Goal: Task Accomplishment & Management: Use online tool/utility

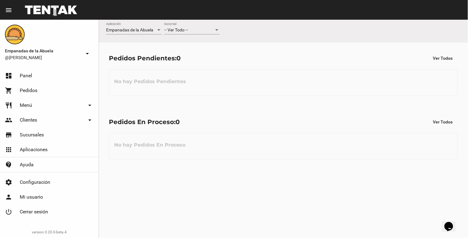
click at [216, 29] on div at bounding box center [217, 30] width 6 height 5
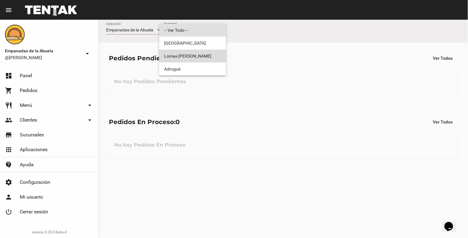
click at [209, 52] on span "Lomas [PERSON_NAME]" at bounding box center [192, 56] width 57 height 13
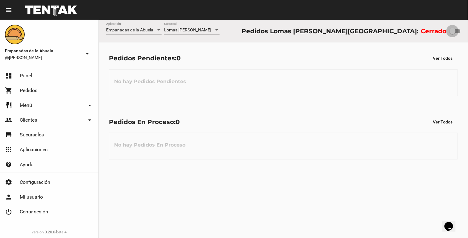
drag, startPoint x: 454, startPoint y: 31, endPoint x: 468, endPoint y: 22, distance: 16.3
click at [468, 23] on div "Empanadas de la Abuela Aplicación [GEOGRAPHIC_DATA][PERSON_NAME] [GEOGRAPHIC_DA…" at bounding box center [283, 31] width 369 height 23
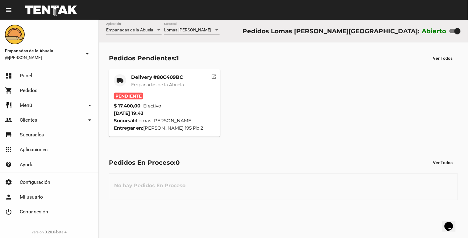
click at [141, 81] on div "Delivery #80C409BC Empanadas de la Abuela" at bounding box center [157, 83] width 53 height 19
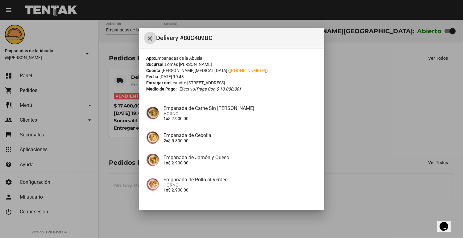
scroll to position [71, 0]
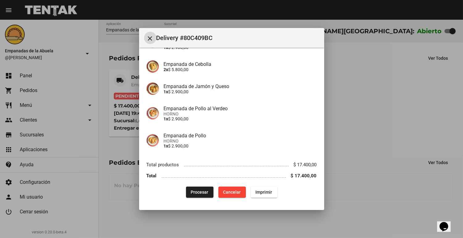
click at [202, 186] on div "App: Empanadas de la Abuela Sucursal: Lomas [PERSON_NAME] Cuenta: [PERSON_NAME]…" at bounding box center [231, 91] width 170 height 214
click at [202, 188] on button "Procesar" at bounding box center [199, 192] width 27 height 11
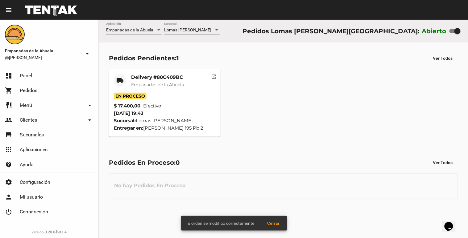
click at [132, 76] on mat-card-title "Delivery #80C409BC" at bounding box center [157, 77] width 53 height 6
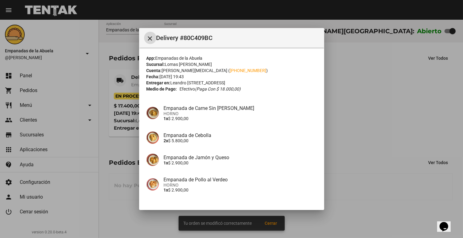
scroll to position [71, 0]
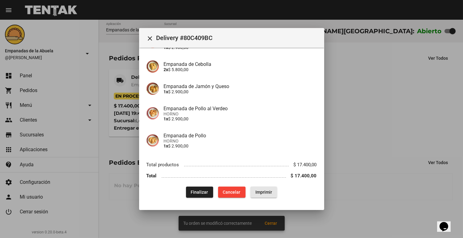
click at [270, 191] on button "Imprimir" at bounding box center [263, 192] width 27 height 11
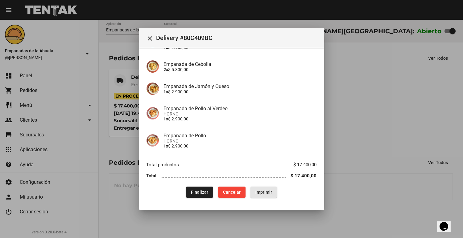
click at [367, 130] on div at bounding box center [231, 119] width 463 height 238
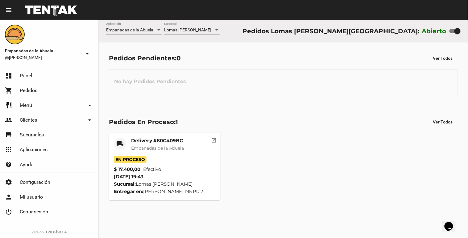
click at [164, 139] on mat-card-title "Delivery #80C409BC" at bounding box center [157, 141] width 53 height 6
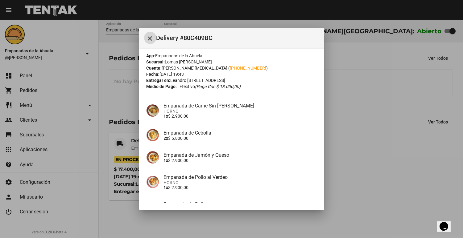
scroll to position [71, 0]
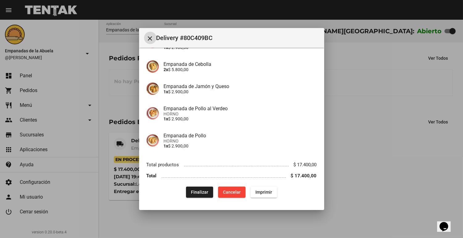
click at [356, 191] on div at bounding box center [231, 119] width 463 height 238
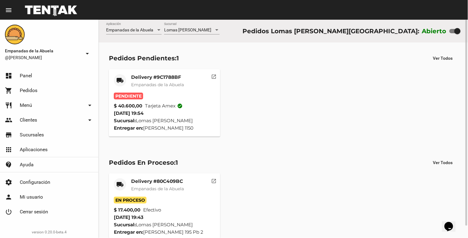
click at [184, 83] on span "Empanadas de la Abuela" at bounding box center [157, 85] width 53 height 6
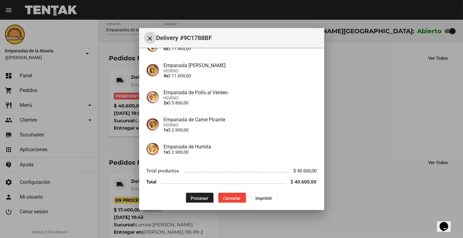
click at [201, 196] on span "Procesar" at bounding box center [200, 198] width 18 height 5
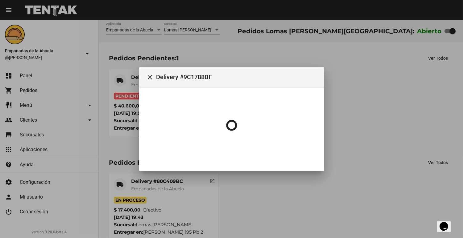
scroll to position [0, 0]
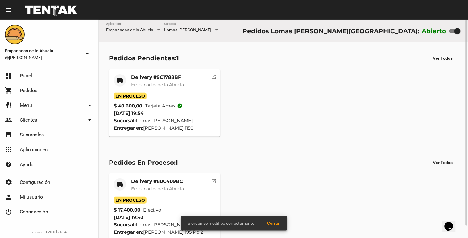
click at [157, 82] on mat-card-subtitle "Empanadas de la Abuela" at bounding box center [157, 85] width 53 height 6
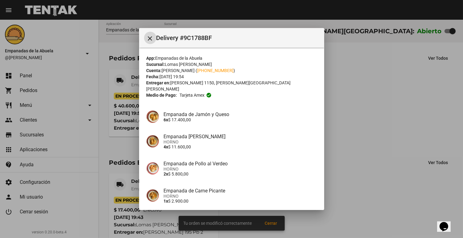
scroll to position [71, 0]
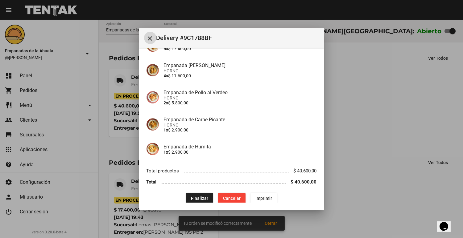
click at [262, 196] on span "Imprimir" at bounding box center [263, 198] width 17 height 5
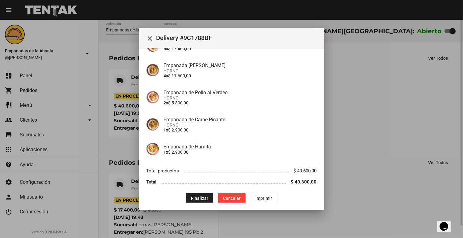
drag, startPoint x: 351, startPoint y: 89, endPoint x: 343, endPoint y: 135, distance: 46.0
click at [351, 90] on div at bounding box center [231, 119] width 463 height 238
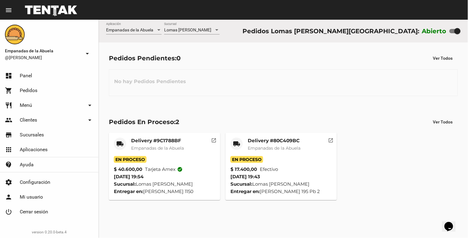
click at [197, 29] on span "Lomas [PERSON_NAME]" at bounding box center [187, 29] width 47 height 5
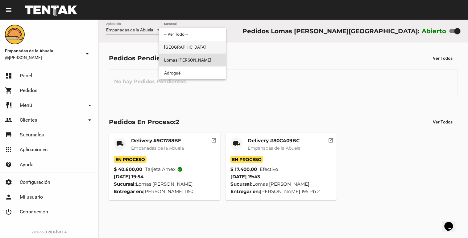
click at [180, 51] on span "[GEOGRAPHIC_DATA]" at bounding box center [192, 47] width 57 height 13
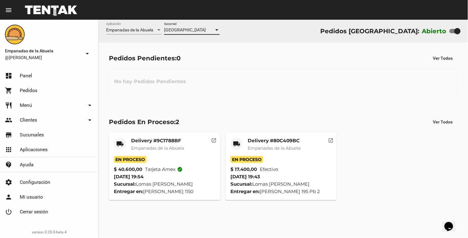
click at [188, 32] on span "[GEOGRAPHIC_DATA]" at bounding box center [185, 29] width 42 height 5
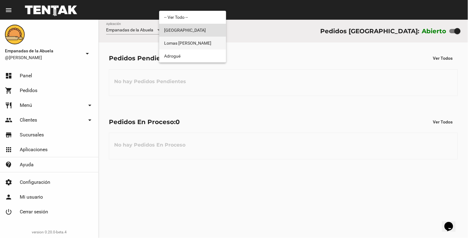
click at [180, 45] on span "Lomas [PERSON_NAME]" at bounding box center [192, 43] width 57 height 13
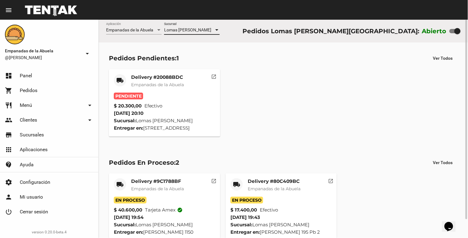
click at [180, 85] on span "Empanadas de la Abuela" at bounding box center [157, 85] width 53 height 6
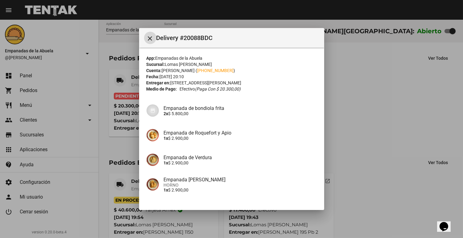
scroll to position [93, 0]
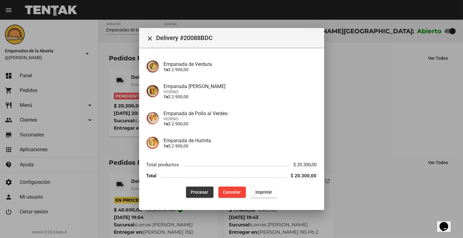
click at [195, 195] on button "Procesar" at bounding box center [199, 192] width 27 height 11
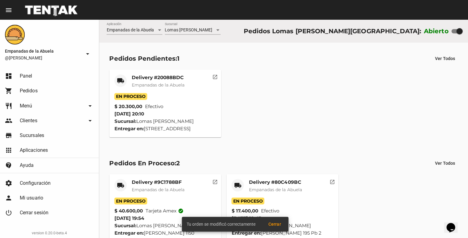
click at [131, 78] on mat-card-title "Delivery #20088BDC" at bounding box center [157, 77] width 53 height 6
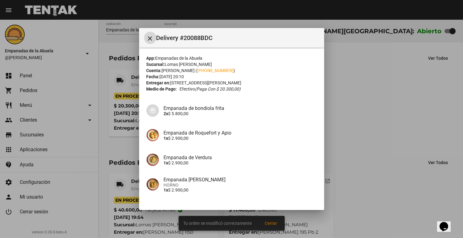
scroll to position [93, 0]
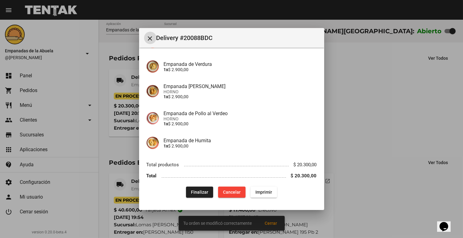
click at [257, 194] on span "Imprimir" at bounding box center [263, 192] width 17 height 5
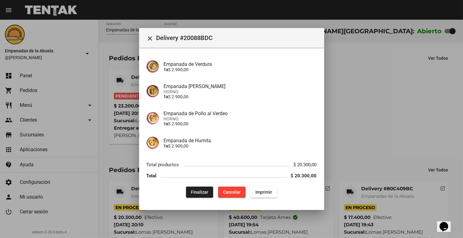
click at [418, 161] on div at bounding box center [231, 119] width 463 height 238
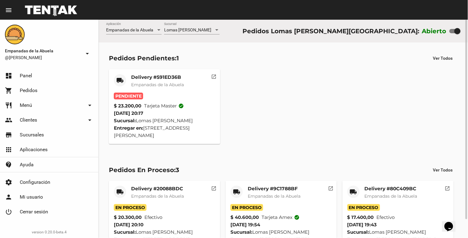
click at [172, 75] on mat-card-title "Delivery #591ED36B" at bounding box center [157, 77] width 53 height 6
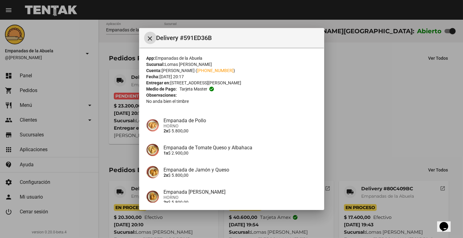
scroll to position [79, 0]
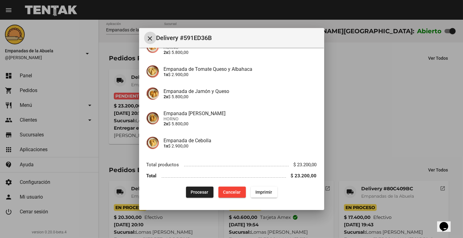
click at [194, 193] on span "Procesar" at bounding box center [200, 192] width 18 height 5
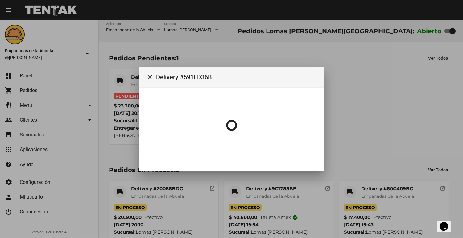
scroll to position [0, 0]
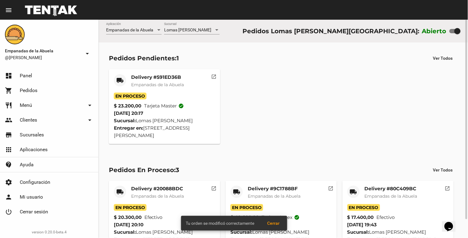
click at [161, 79] on mat-card-title "Delivery #591ED36B" at bounding box center [157, 77] width 53 height 6
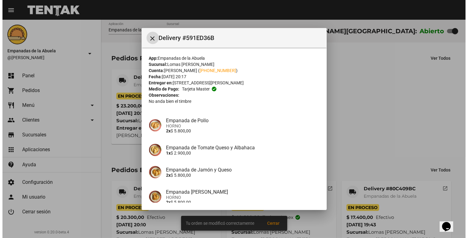
scroll to position [79, 0]
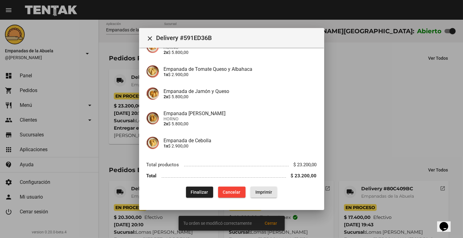
click at [260, 187] on button "Imprimir" at bounding box center [263, 192] width 27 height 11
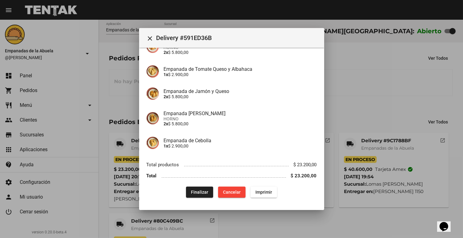
click at [422, 103] on div at bounding box center [231, 119] width 463 height 238
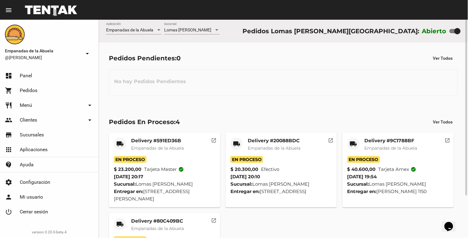
click at [175, 37] on div "Lomas [PERSON_NAME] Sucursal" at bounding box center [192, 32] width 56 height 18
click at [176, 34] on div "Lomas [PERSON_NAME] Sucursal" at bounding box center [192, 29] width 56 height 12
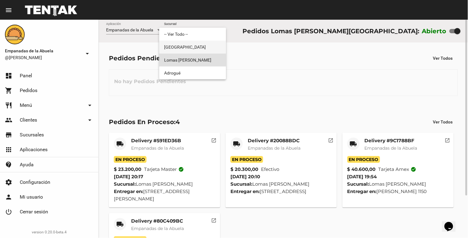
click at [175, 44] on span "[GEOGRAPHIC_DATA]" at bounding box center [192, 47] width 57 height 13
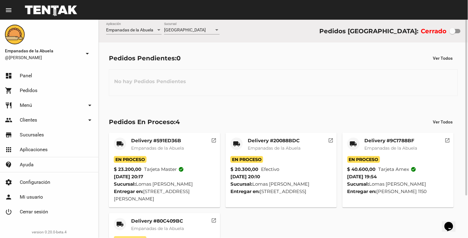
click at [184, 34] on div "Monte Grande Sucursal" at bounding box center [192, 29] width 56 height 12
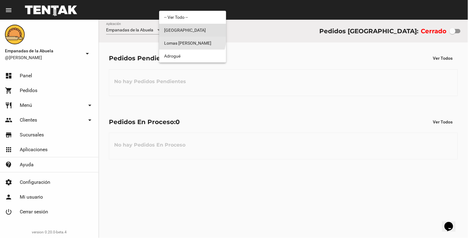
click at [183, 38] on span "Lomas [PERSON_NAME]" at bounding box center [192, 43] width 57 height 13
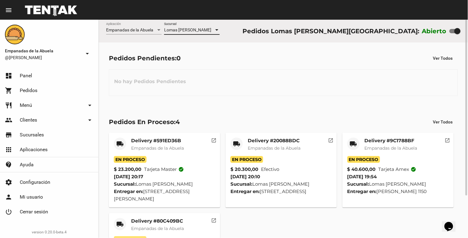
click at [214, 31] on div at bounding box center [217, 30] width 6 height 5
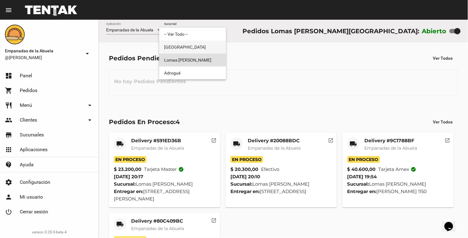
click at [201, 51] on span "[GEOGRAPHIC_DATA]" at bounding box center [192, 47] width 57 height 13
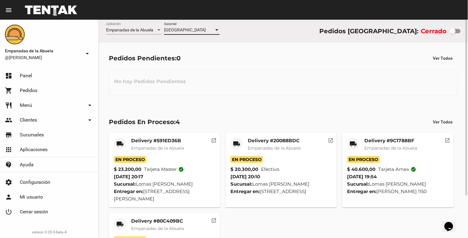
click at [209, 32] on div "[GEOGRAPHIC_DATA]" at bounding box center [189, 30] width 50 height 5
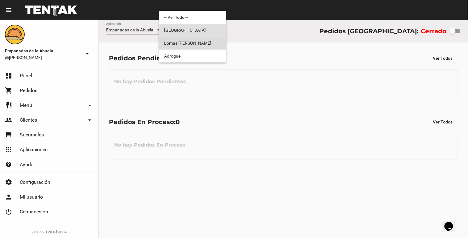
click at [202, 43] on span "Lomas [PERSON_NAME]" at bounding box center [192, 43] width 57 height 13
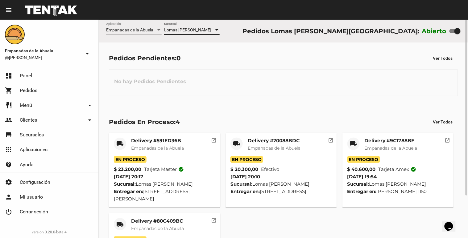
click at [214, 29] on div at bounding box center [217, 30] width 6 height 5
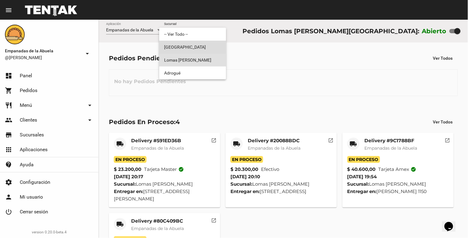
click at [218, 48] on span "[GEOGRAPHIC_DATA]" at bounding box center [192, 47] width 57 height 13
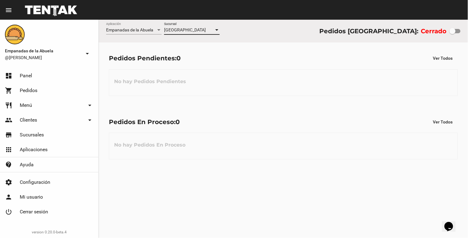
click at [207, 28] on div "[GEOGRAPHIC_DATA]" at bounding box center [189, 30] width 50 height 5
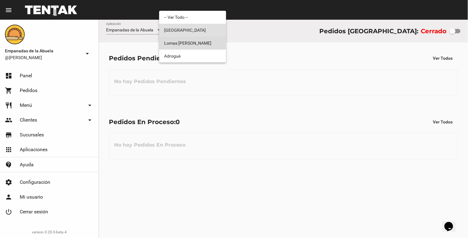
click at [211, 40] on span "Lomas [PERSON_NAME]" at bounding box center [192, 43] width 57 height 13
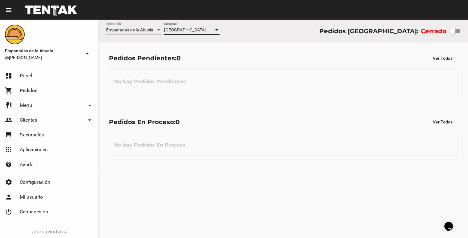
checkbox input "true"
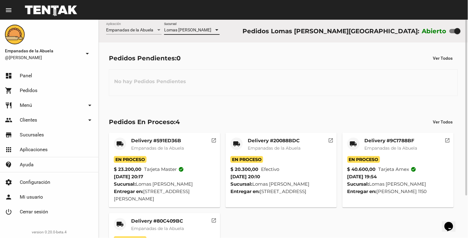
click at [189, 20] on div "Empanadas de la Abuela Aplicación [GEOGRAPHIC_DATA][PERSON_NAME] [GEOGRAPHIC_DA…" at bounding box center [283, 31] width 369 height 23
click at [183, 35] on div "Lomas [PERSON_NAME] Sucursal" at bounding box center [192, 32] width 56 height 18
click at [187, 31] on span "Lomas [PERSON_NAME]" at bounding box center [187, 29] width 47 height 5
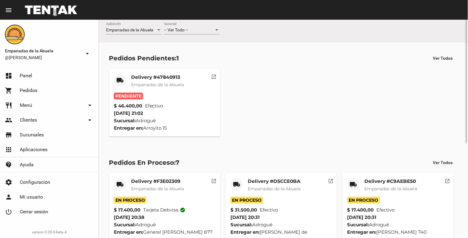
click at [177, 32] on span "-- Ver Todo --" at bounding box center [176, 29] width 24 height 5
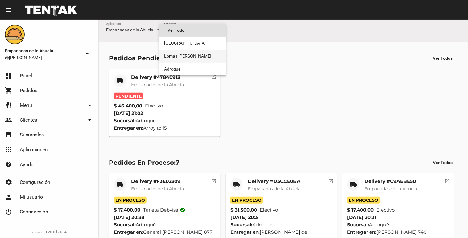
click at [177, 54] on span "Lomas [PERSON_NAME]" at bounding box center [192, 56] width 57 height 13
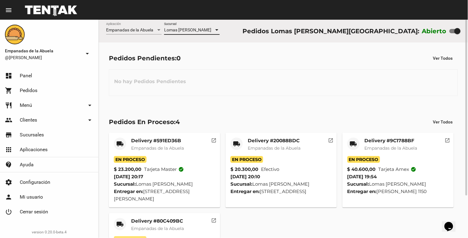
click at [193, 31] on span "Lomas [PERSON_NAME]" at bounding box center [187, 29] width 47 height 5
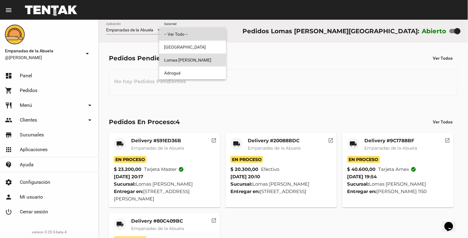
click at [196, 33] on span "-- Ver Todo --" at bounding box center [192, 34] width 57 height 13
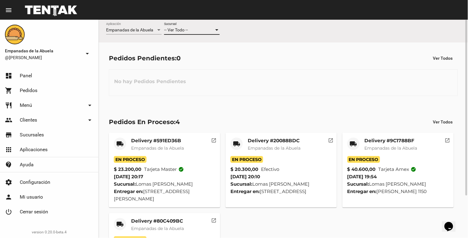
click at [196, 28] on div "-- Ver Todo --" at bounding box center [189, 30] width 50 height 5
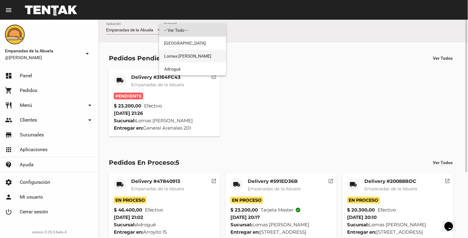
click at [189, 56] on span "Lomas [PERSON_NAME]" at bounding box center [192, 56] width 57 height 13
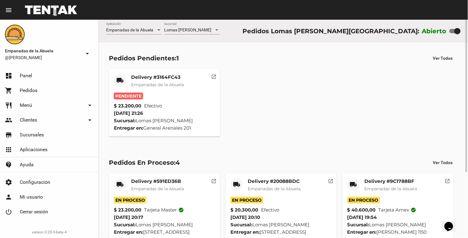
click at [174, 83] on span "Empanadas de la Abuela" at bounding box center [157, 85] width 53 height 6
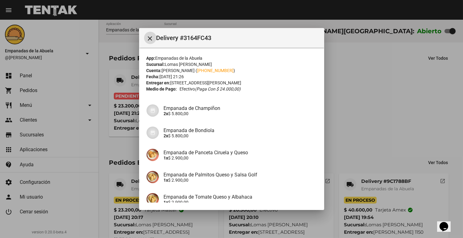
scroll to position [84, 0]
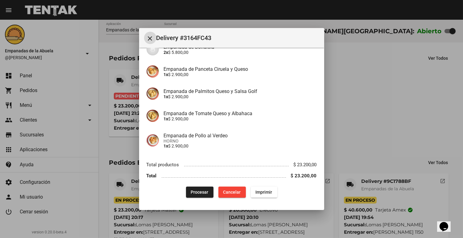
click at [203, 194] on span "Procesar" at bounding box center [200, 192] width 18 height 5
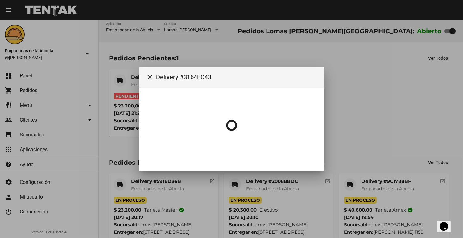
scroll to position [0, 0]
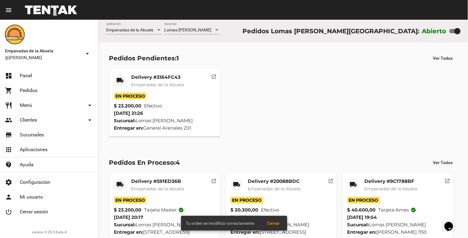
click at [143, 82] on mat-card-subtitle "Empanadas de la Abuela" at bounding box center [157, 85] width 53 height 6
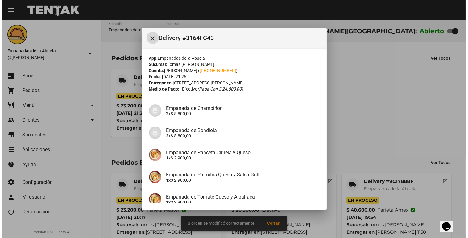
scroll to position [84, 0]
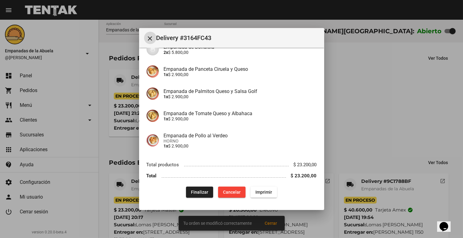
click at [257, 192] on span "Imprimir" at bounding box center [263, 192] width 17 height 5
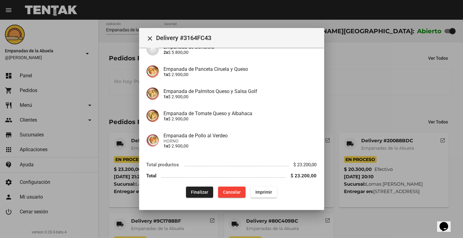
click at [375, 101] on div at bounding box center [231, 119] width 463 height 238
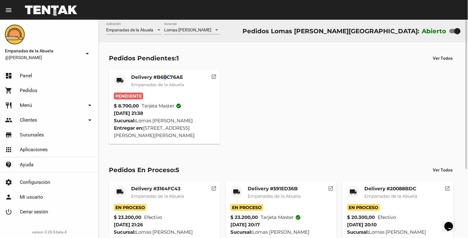
click at [163, 74] on mat-card "local_shipping Delivery #B60C76AE Empanadas de la Abuela Pendiente $ 8.700,00 T…" at bounding box center [164, 106] width 111 height 75
drag, startPoint x: 163, startPoint y: 74, endPoint x: 163, endPoint y: 83, distance: 9.3
click at [163, 83] on span "Empanadas de la Abuela" at bounding box center [157, 85] width 53 height 6
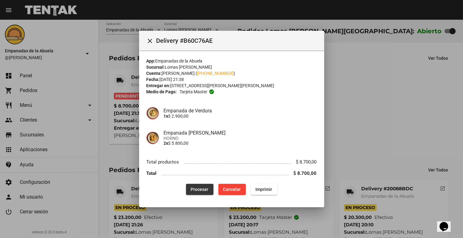
drag, startPoint x: 201, startPoint y: 193, endPoint x: 197, endPoint y: 191, distance: 5.2
click at [198, 192] on button "Procesar" at bounding box center [199, 189] width 27 height 11
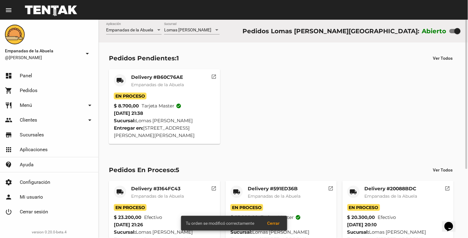
click at [135, 84] on span "Empanadas de la Abuela" at bounding box center [157, 85] width 53 height 6
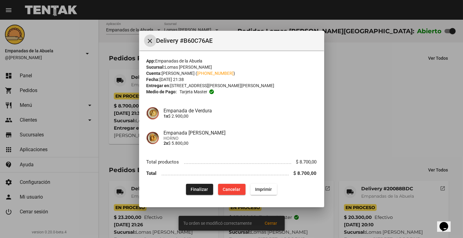
click at [269, 195] on button "Imprimir" at bounding box center [263, 189] width 27 height 11
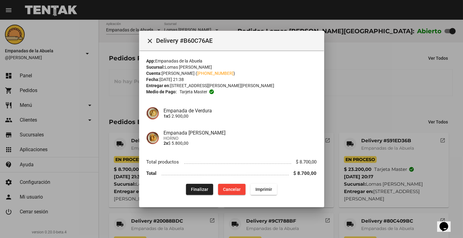
click at [326, 119] on div at bounding box center [231, 119] width 463 height 238
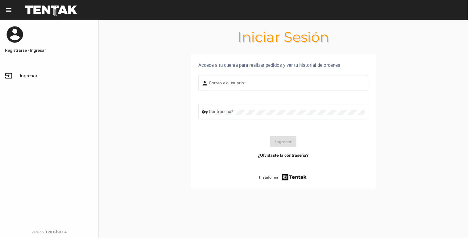
type input "natalialabancz@hotmail.com"
click at [278, 140] on button "Ingresar" at bounding box center [283, 141] width 26 height 11
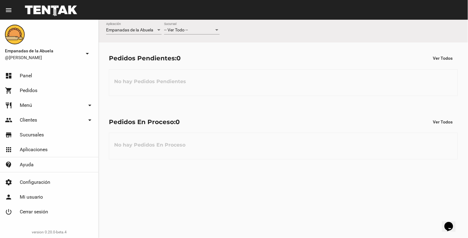
click at [188, 23] on div "-- Ver Todo -- Sucursal" at bounding box center [192, 29] width 56 height 12
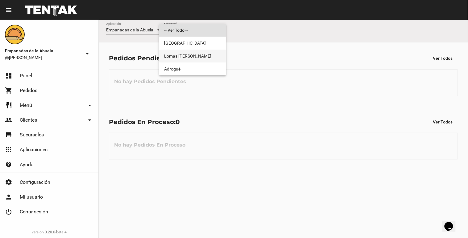
click at [181, 54] on span "Lomas [PERSON_NAME]" at bounding box center [192, 56] width 57 height 13
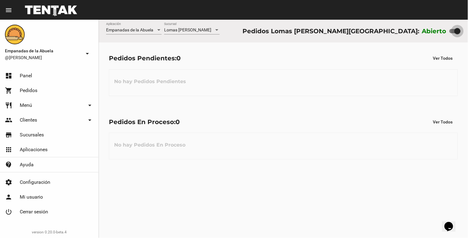
click at [454, 28] on label at bounding box center [454, 30] width 11 height 7
click at [452, 33] on input "checkbox" at bounding box center [452, 33] width 0 height 0
checkbox input "false"
